Goal: Task Accomplishment & Management: Use online tool/utility

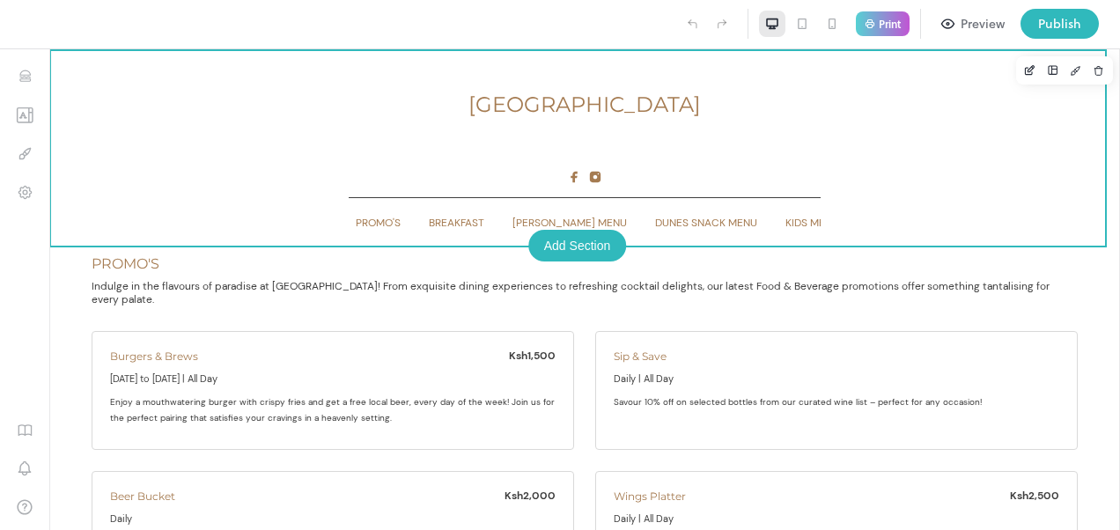
click at [979, 26] on div "Preview" at bounding box center [982, 23] width 44 height 19
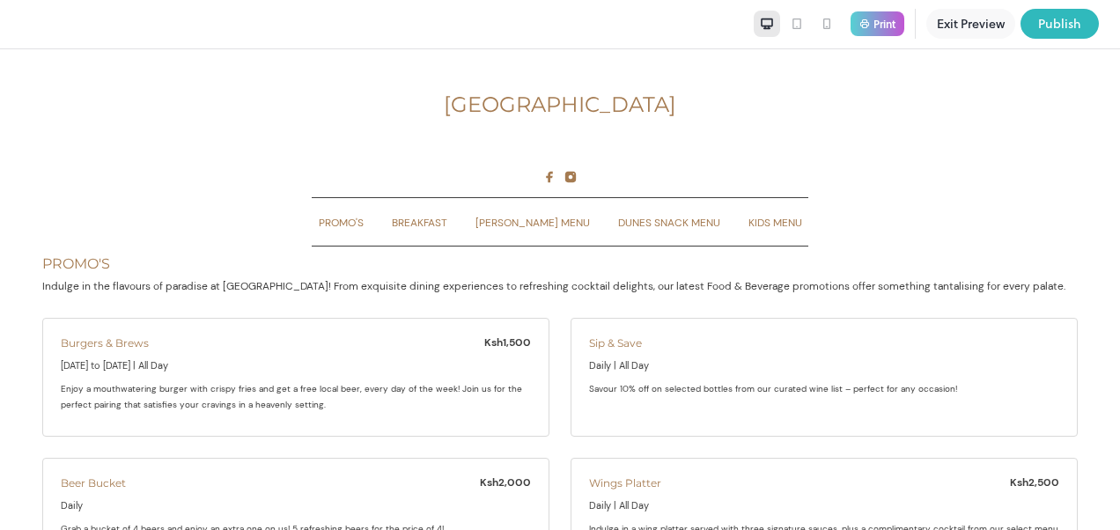
click at [953, 27] on button "Exit Preview" at bounding box center [970, 24] width 89 height 30
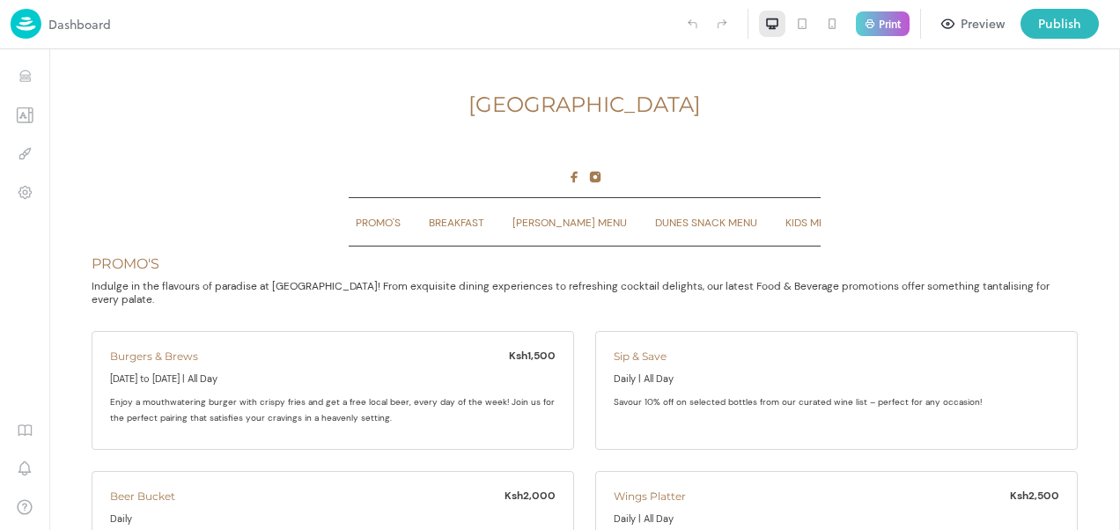
click at [26, 25] on img at bounding box center [26, 24] width 31 height 30
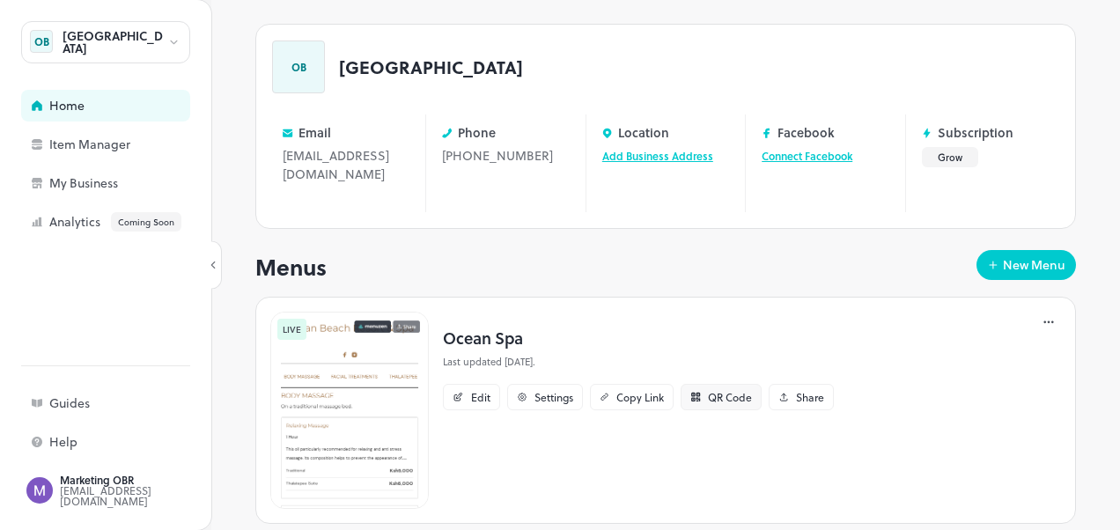
scroll to position [176, 0]
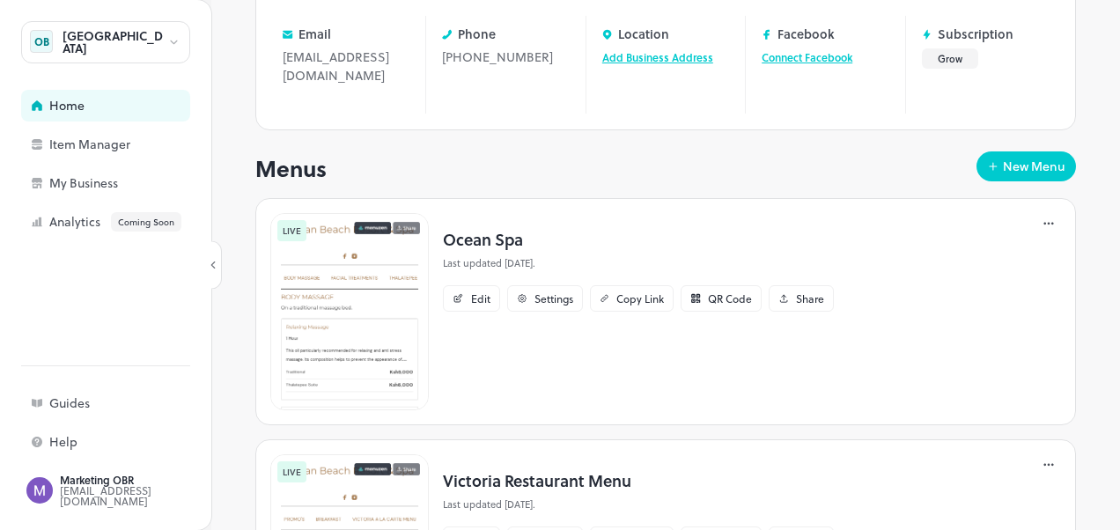
click at [364, 286] on img at bounding box center [349, 311] width 158 height 197
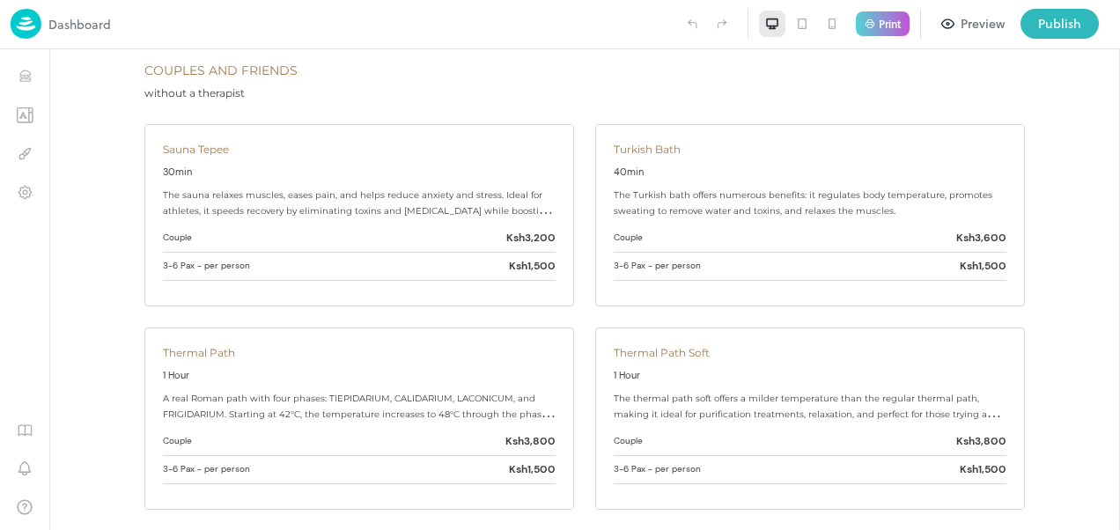
scroll to position [945, 0]
